Goal: Download file/media

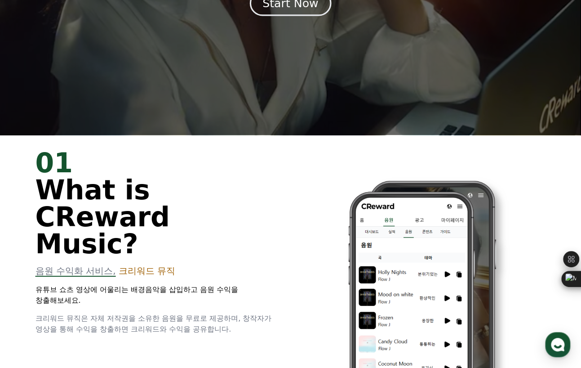
scroll to position [225, 0]
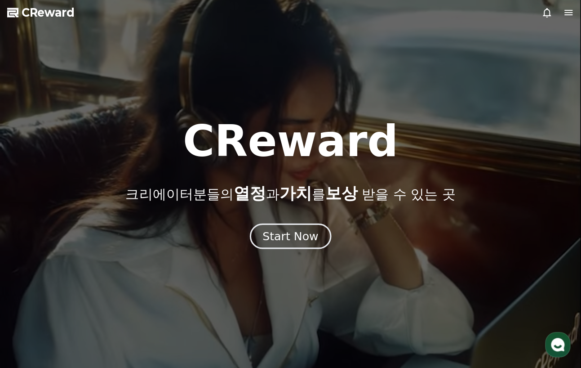
click at [259, 230] on button "Start Now" at bounding box center [290, 236] width 81 height 26
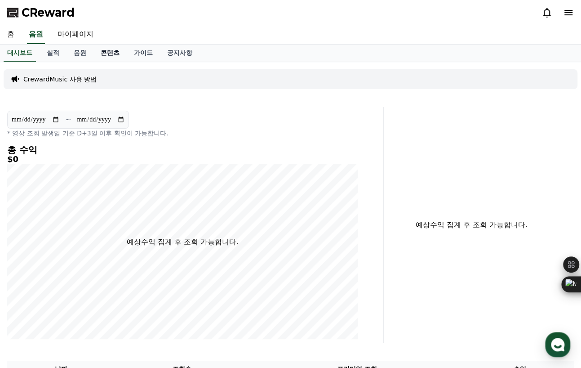
click at [115, 50] on link "콘텐츠" at bounding box center [109, 52] width 33 height 17
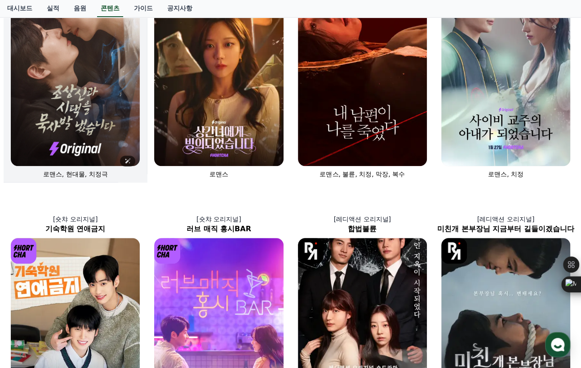
scroll to position [45, 0]
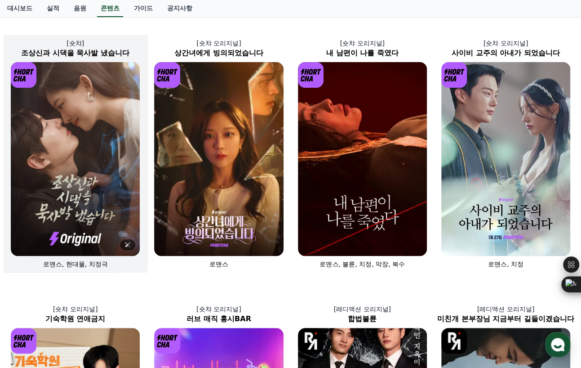
click at [86, 130] on img at bounding box center [75, 159] width 129 height 194
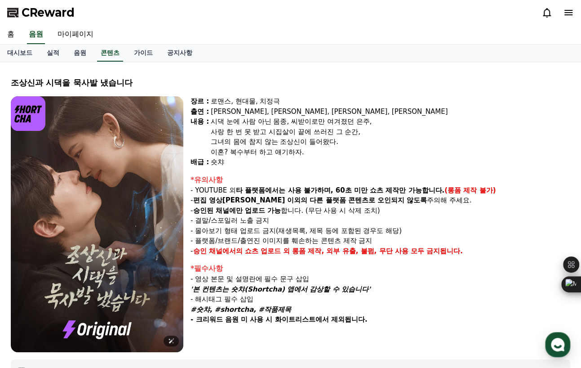
select select
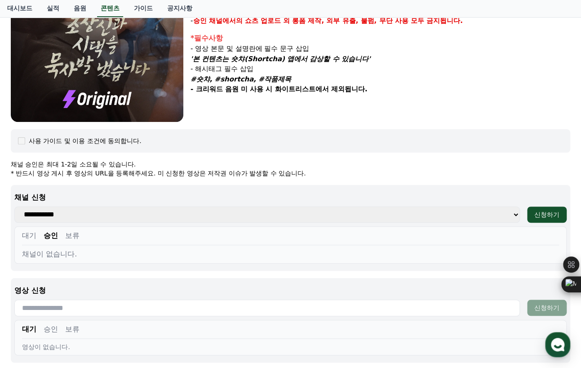
scroll to position [225, 0]
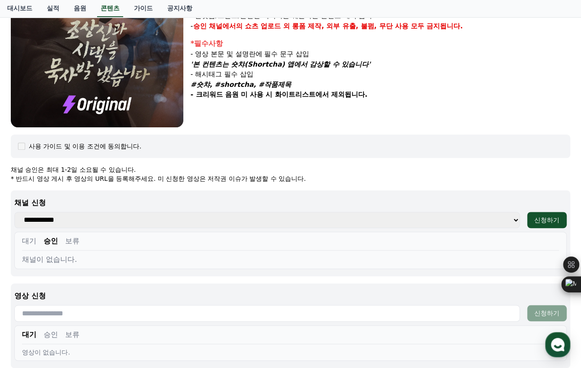
click at [55, 238] on button "승인" at bounding box center [51, 240] width 14 height 11
click at [49, 262] on div "채널이 없습니다." at bounding box center [290, 259] width 537 height 11
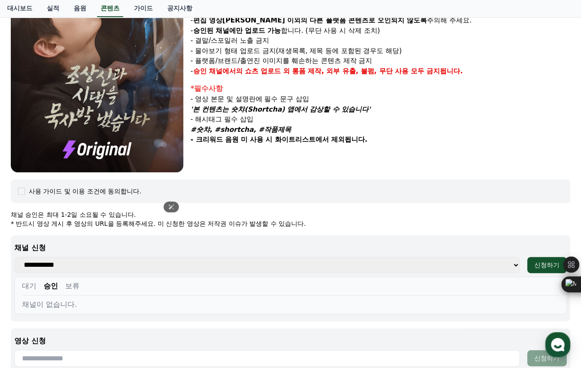
scroll to position [0, 0]
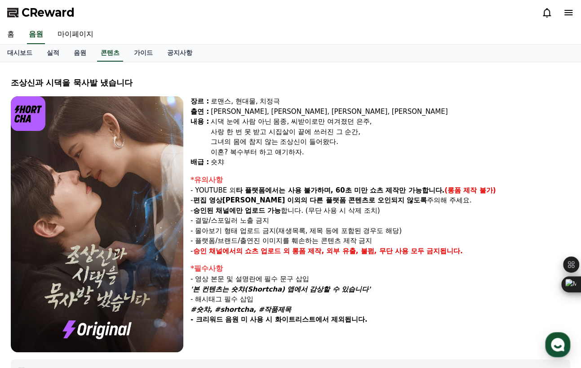
click at [572, 10] on icon at bounding box center [568, 12] width 8 height 5
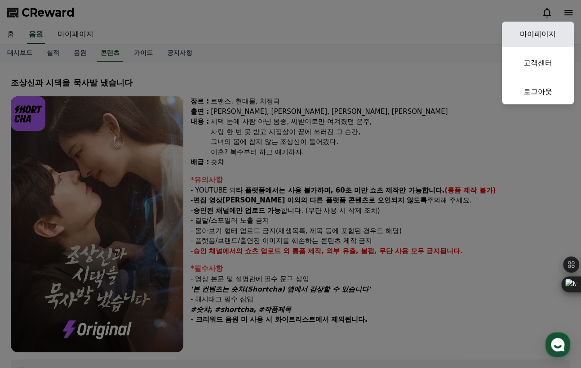
click at [543, 30] on link "마이페이지" at bounding box center [538, 34] width 72 height 25
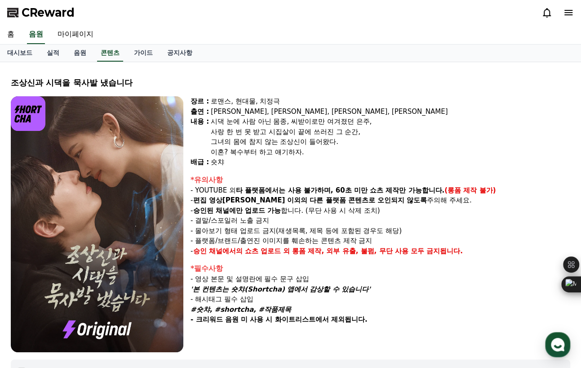
select select "**********"
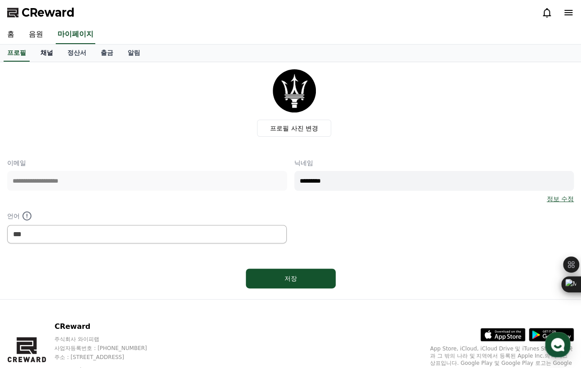
click at [49, 52] on link "채널" at bounding box center [46, 52] width 27 height 17
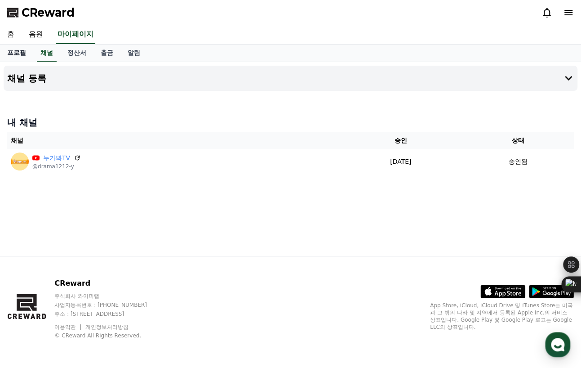
click at [22, 56] on link "프로필" at bounding box center [16, 52] width 33 height 17
select select "**********"
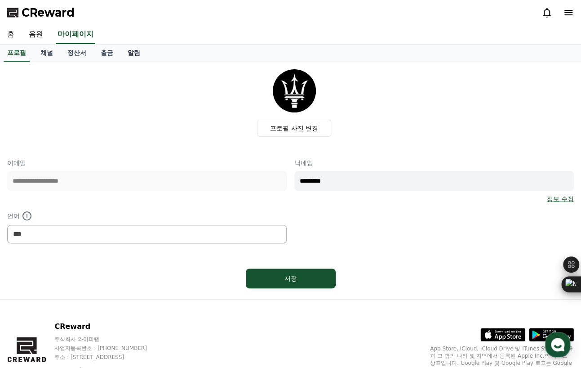
click at [132, 54] on link "알림" at bounding box center [133, 52] width 27 height 17
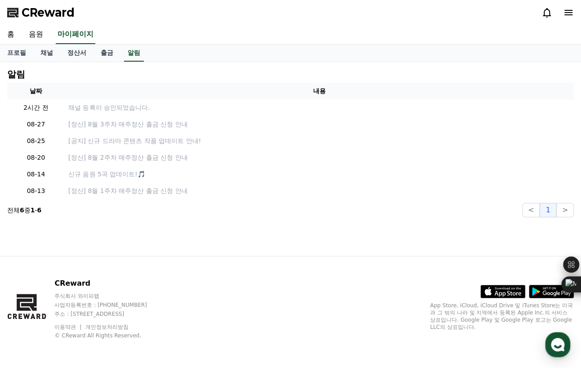
click at [546, 11] on icon at bounding box center [546, 12] width 11 height 11
click at [547, 15] on icon at bounding box center [546, 12] width 11 height 11
click at [544, 11] on icon at bounding box center [547, 12] width 8 height 9
click at [568, 13] on icon at bounding box center [568, 12] width 8 height 5
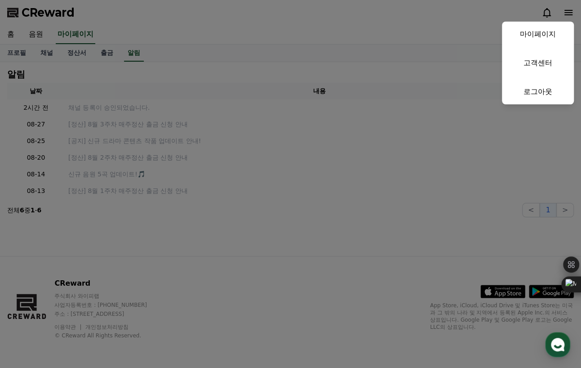
click at [9, 28] on button "close" at bounding box center [290, 184] width 581 height 368
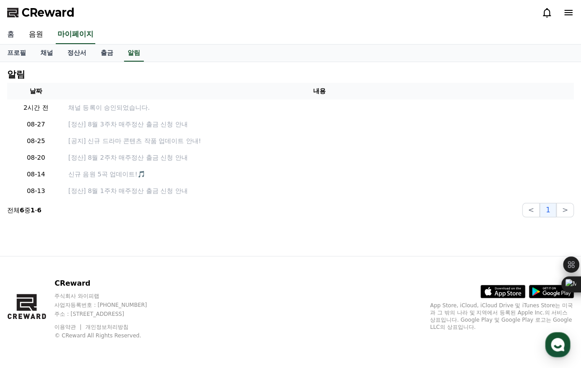
click at [9, 28] on link "홈" at bounding box center [11, 34] width 22 height 19
click at [10, 33] on link "홈" at bounding box center [11, 34] width 22 height 19
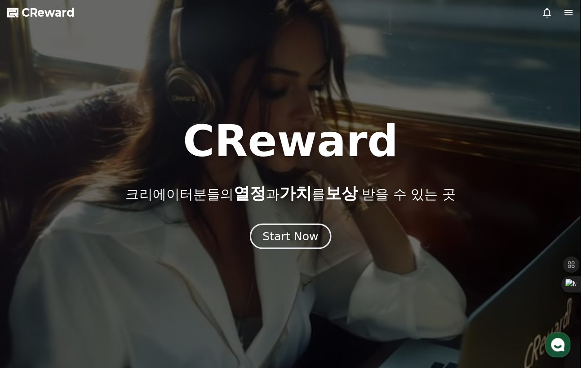
click at [316, 233] on button "Start Now" at bounding box center [290, 236] width 81 height 26
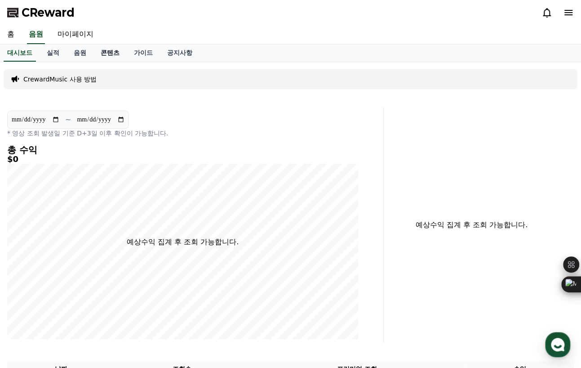
click at [105, 51] on link "콘텐츠" at bounding box center [109, 52] width 33 height 17
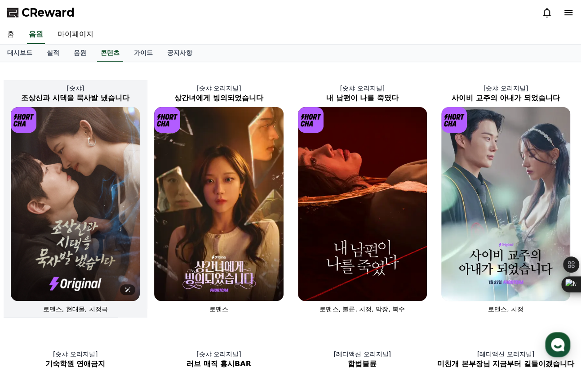
click at [77, 137] on img at bounding box center [75, 204] width 129 height 194
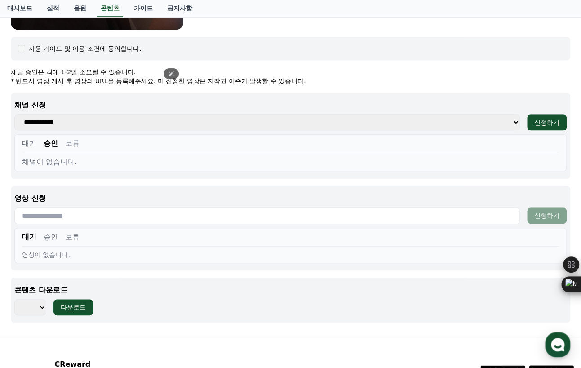
scroll to position [357, 0]
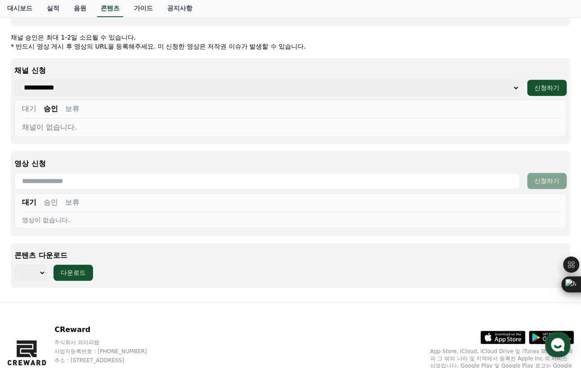
click at [46, 268] on div "*** *** *** *** *** *** *** *** *** *** *** *** *** *** *** *** *** *** *** ***…" at bounding box center [53, 272] width 79 height 16
click at [40, 270] on select "*** *** *** *** *** *** *** *** *** *** *** *** *** *** *** *** *** *** *** ***…" at bounding box center [30, 272] width 32 height 16
select select "**********"
click at [14, 264] on select "*** *** *** *** *** *** *** *** *** *** *** *** *** *** *** *** *** *** *** ***…" at bounding box center [30, 272] width 32 height 16
click at [74, 276] on button "다운로드" at bounding box center [73, 272] width 40 height 16
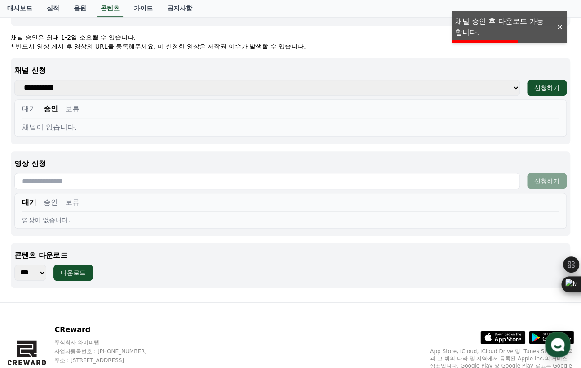
click at [559, 25] on div at bounding box center [559, 27] width 14 height 9
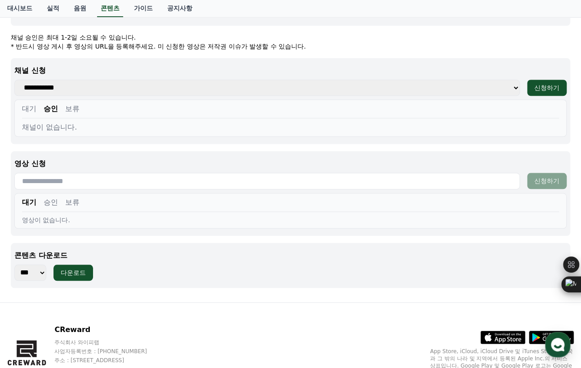
click at [37, 272] on select "*** *** *** *** *** *** *** *** *** *** *** *** *** *** *** *** *** *** *** ***…" at bounding box center [30, 272] width 32 height 16
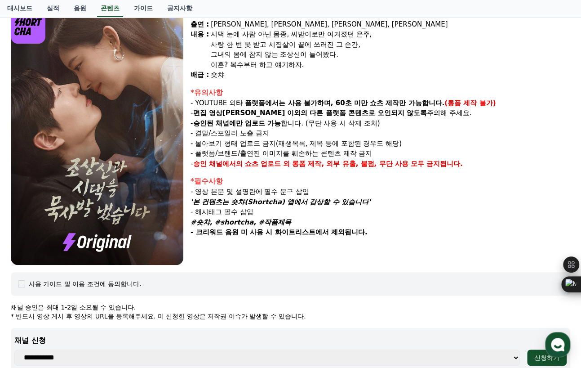
scroll to position [42, 0]
